Goal: Download file/media

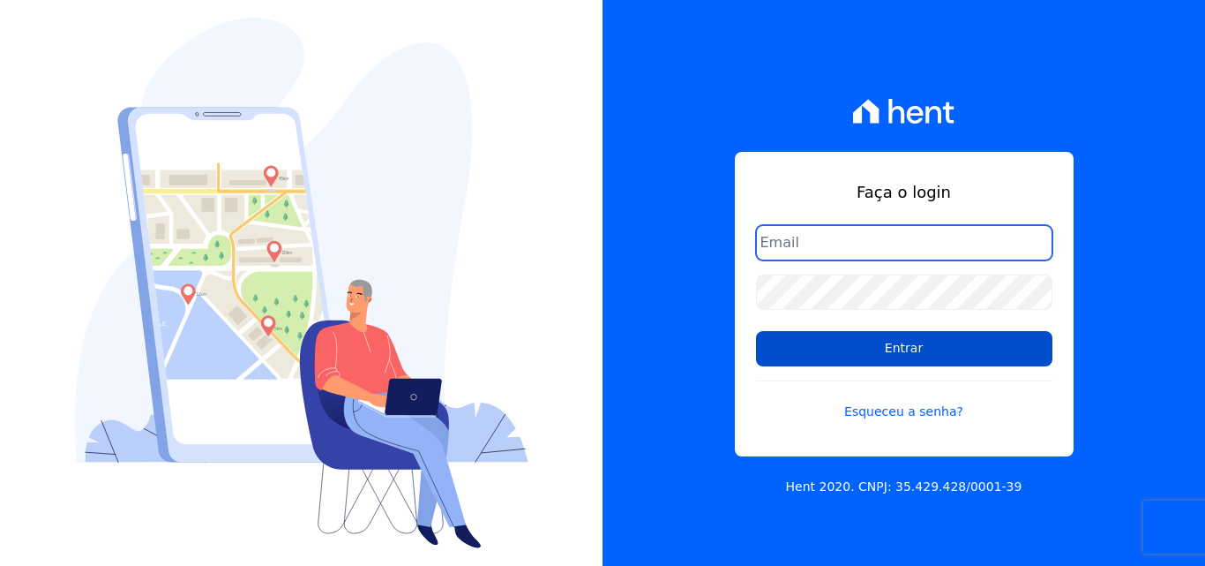
type input "financeiro@pedraconstrutora.com.br"
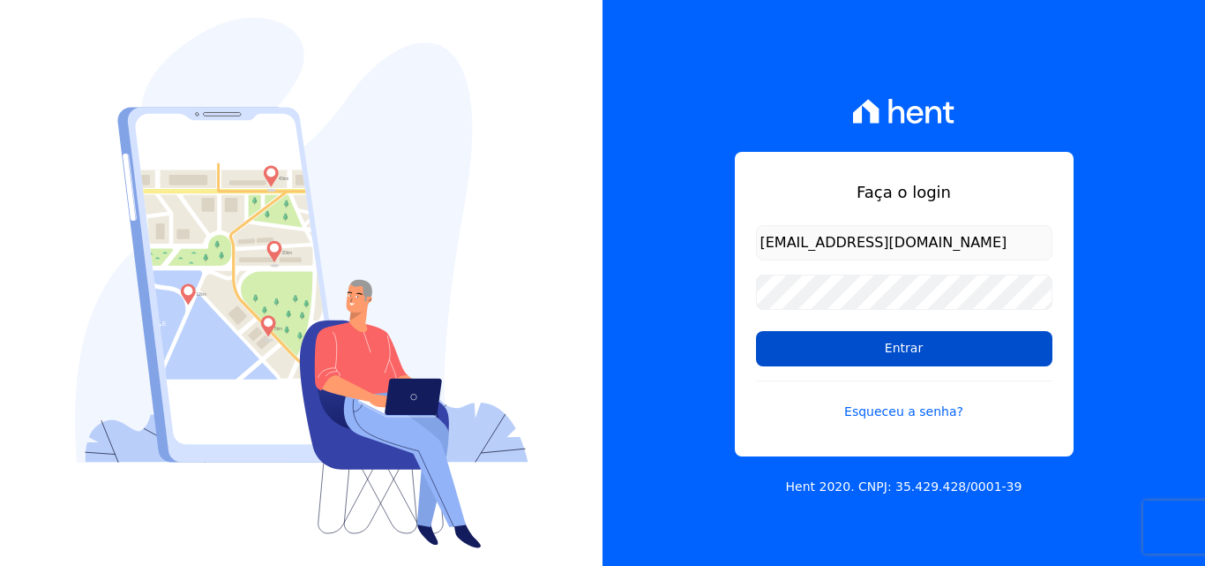
click at [976, 347] on input "Entrar" at bounding box center [904, 348] width 296 height 35
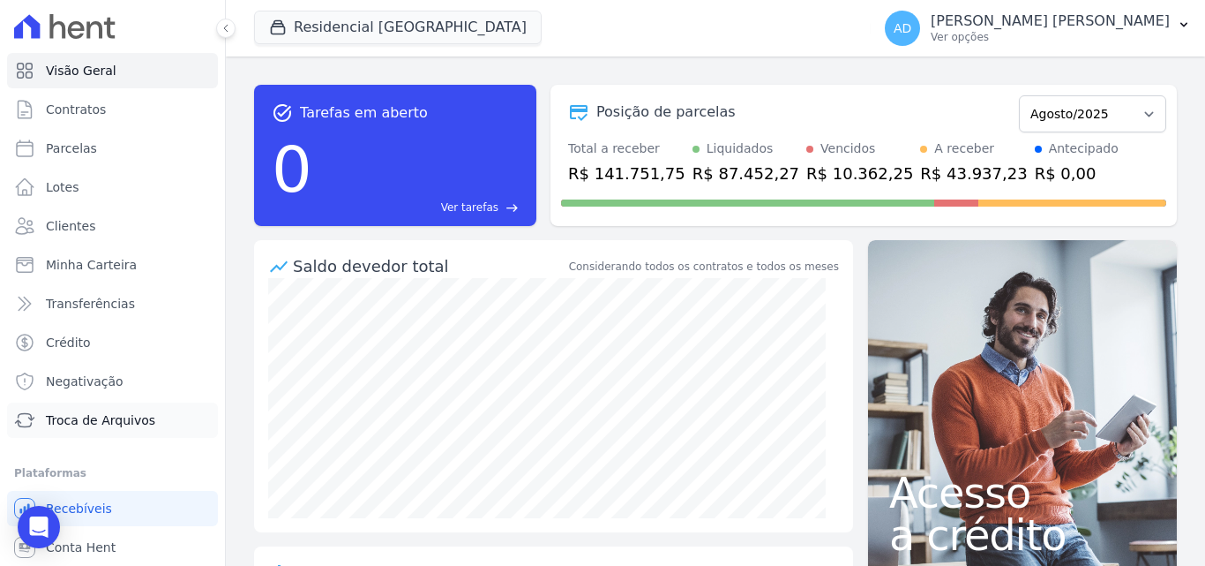
click at [84, 425] on span "Troca de Arquivos" at bounding box center [100, 420] width 109 height 18
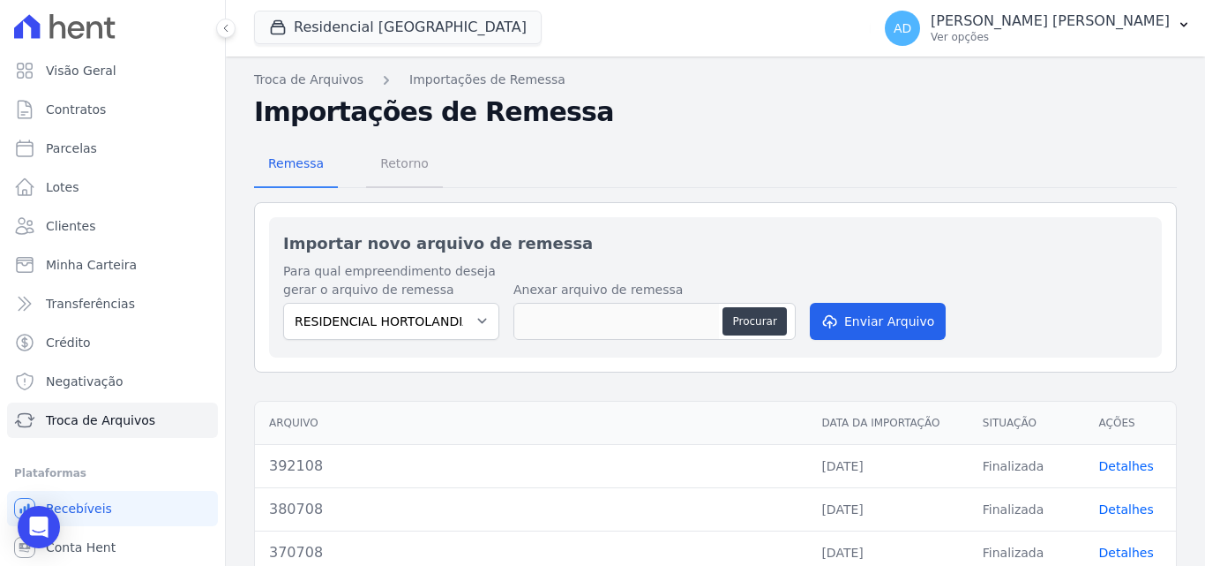
click at [381, 170] on span "Retorno" at bounding box center [405, 163] width 70 height 35
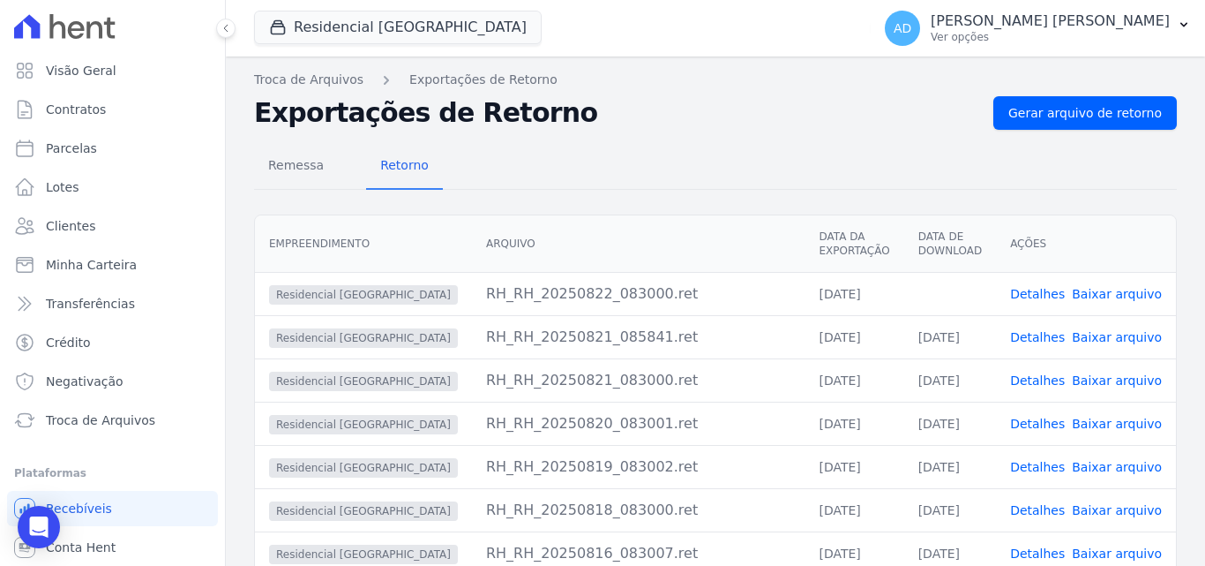
click at [1110, 291] on link "Baixar arquivo" at bounding box center [1117, 294] width 90 height 14
